Goal: Task Accomplishment & Management: Manage account settings

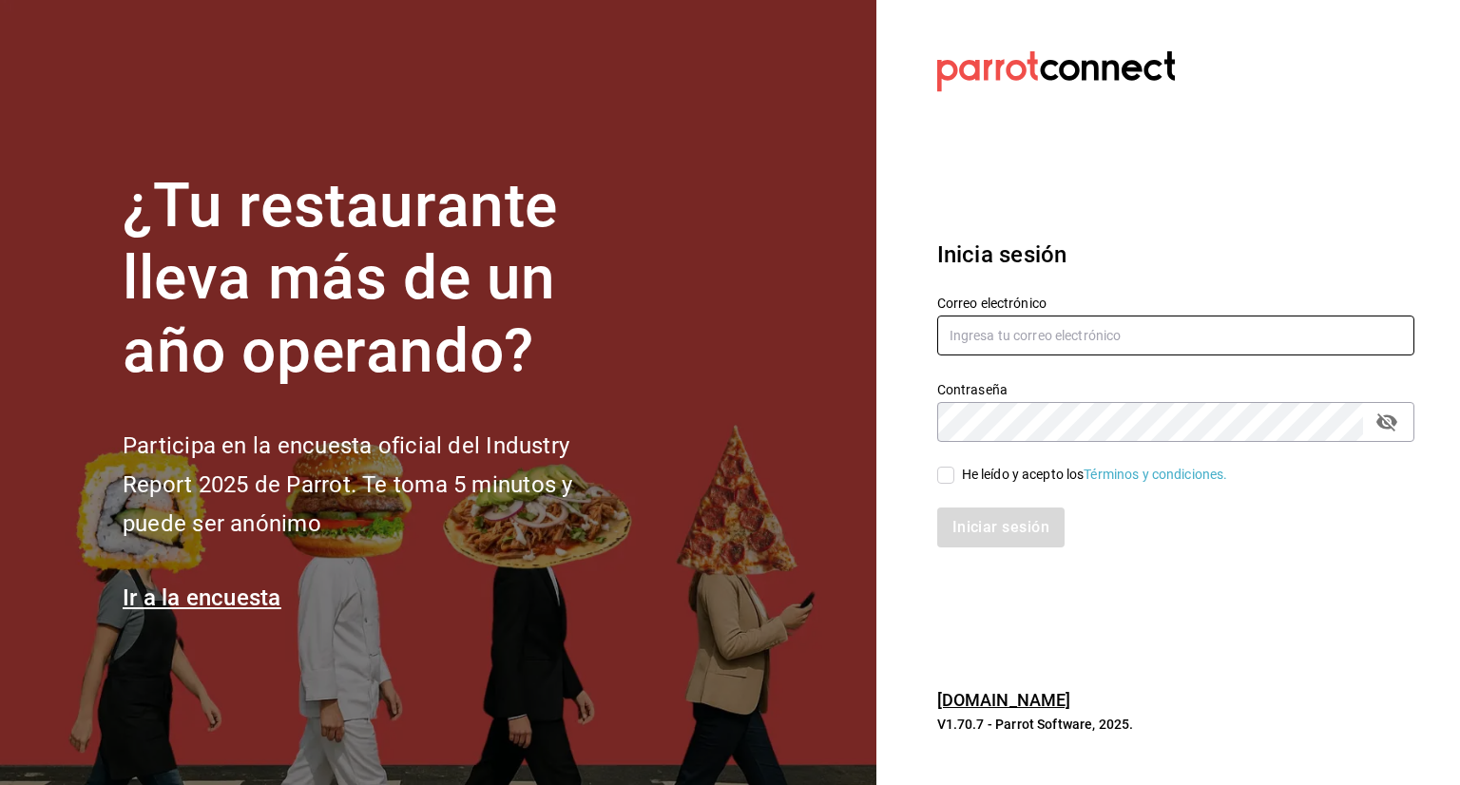
type input "[EMAIL_ADDRESS][DOMAIN_NAME]"
click at [945, 475] on input "He leído y acepto los Términos y condiciones." at bounding box center [945, 475] width 17 height 17
checkbox input "true"
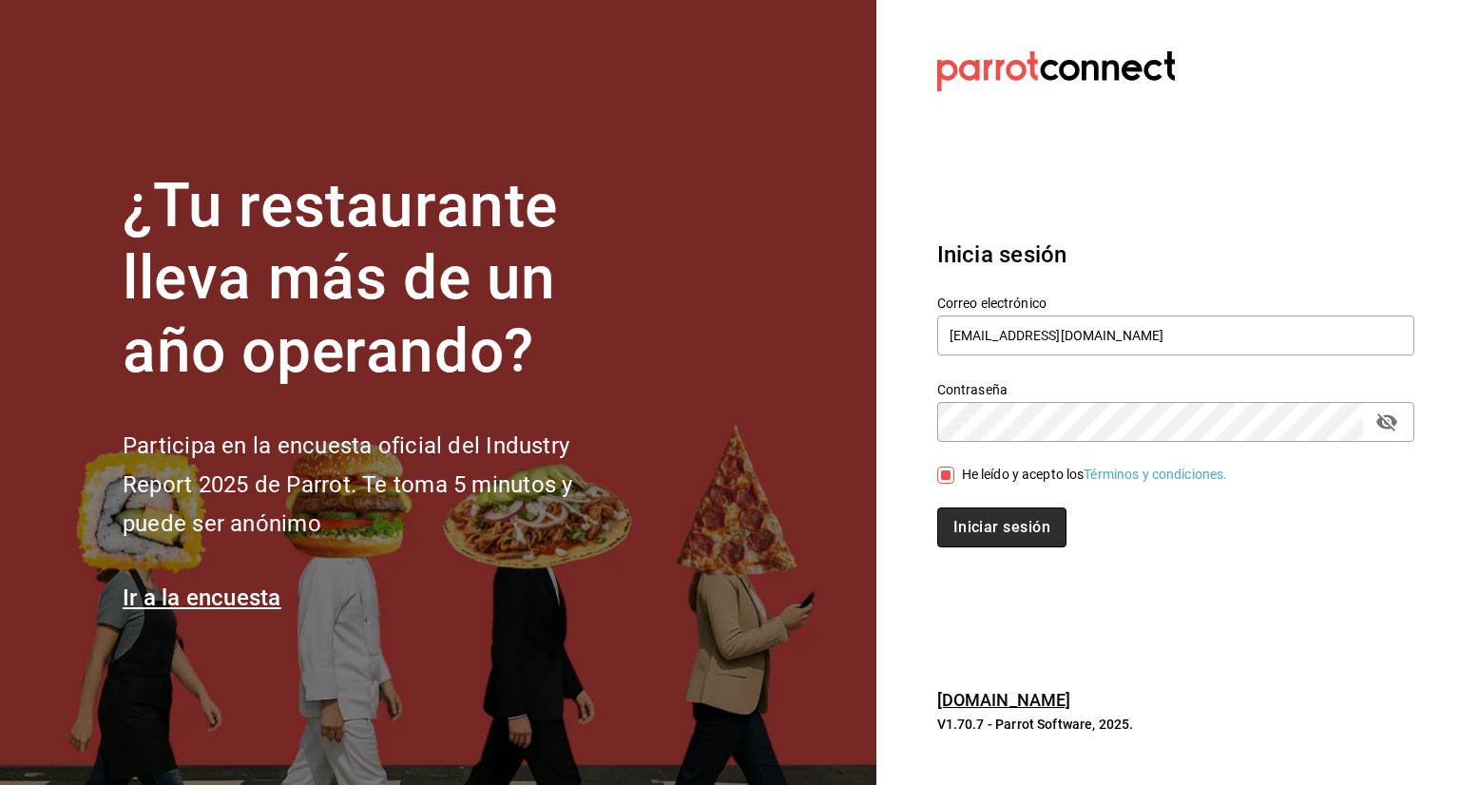
click at [958, 522] on button "Iniciar sesión" at bounding box center [1001, 528] width 129 height 40
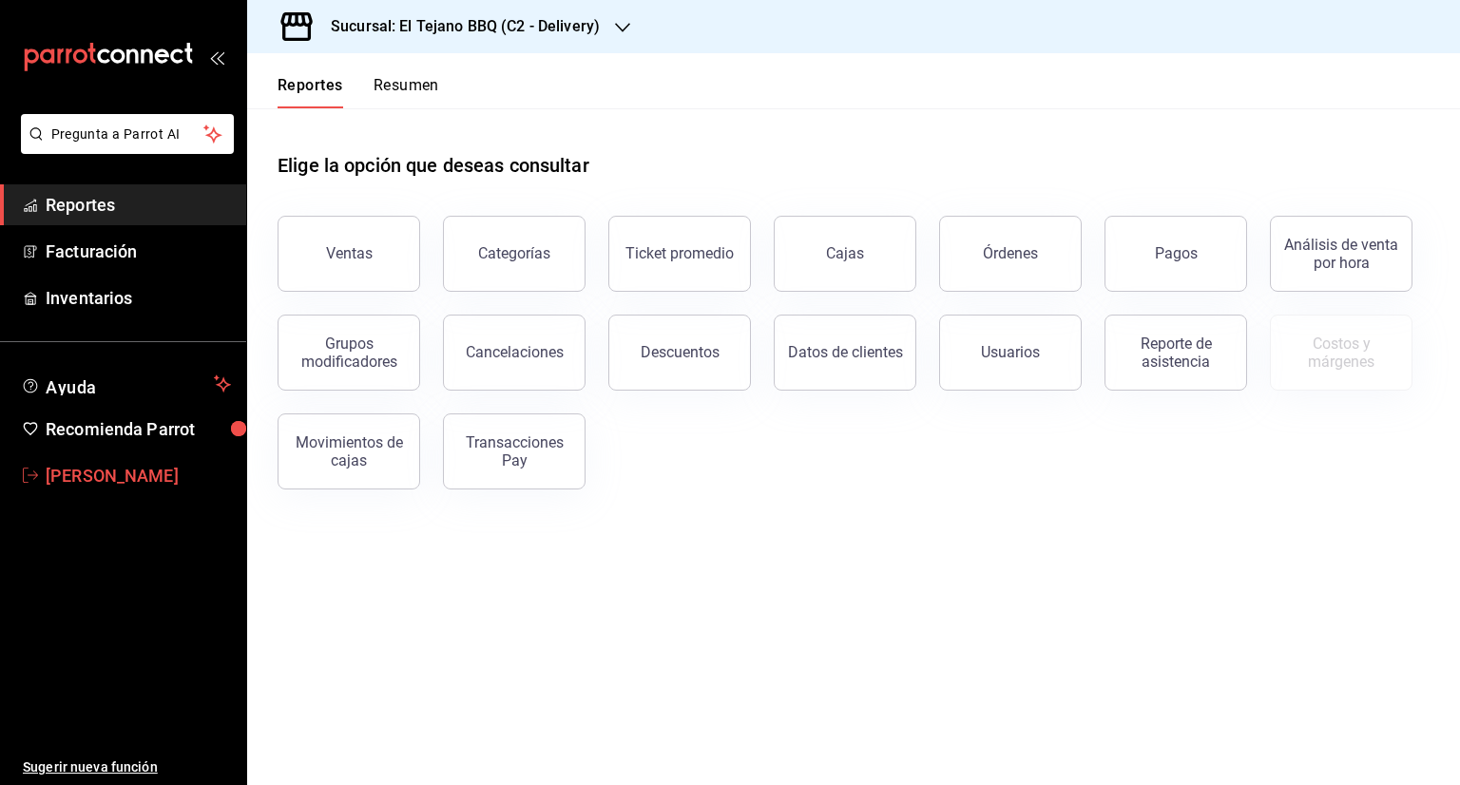
click at [109, 465] on span "Francisco Estrada" at bounding box center [138, 476] width 185 height 26
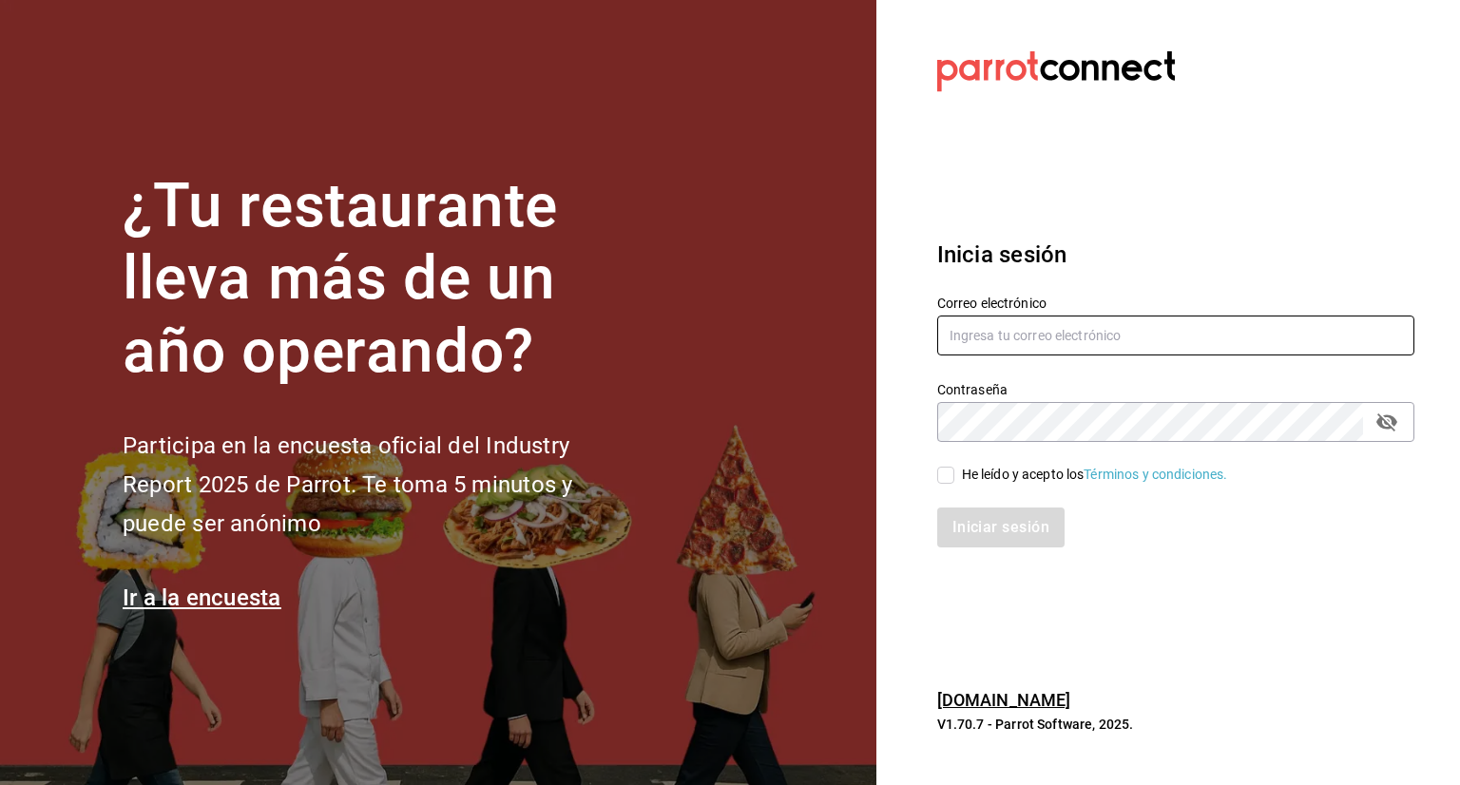
type input "[EMAIL_ADDRESS][DOMAIN_NAME]"
